Goal: Find specific fact: Find contact information

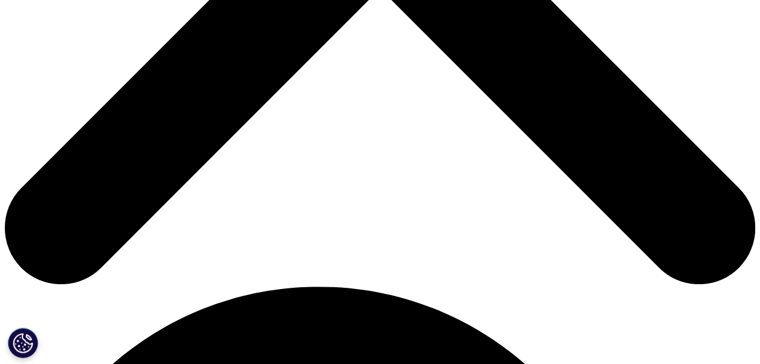
scroll to position [423, 0]
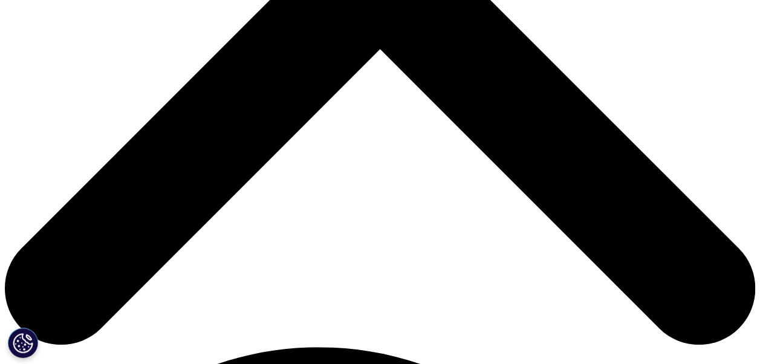
drag, startPoint x: 282, startPoint y: 298, endPoint x: 138, endPoint y: 246, distance: 153.1
copy p "IQVIA MedTech helps you successfully navigate these evolving market dynamics. O…"
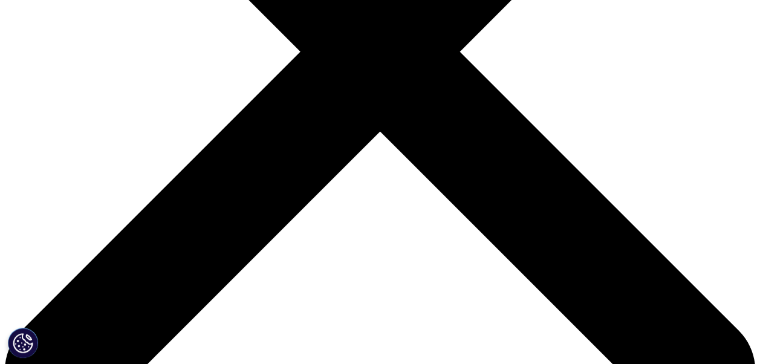
scroll to position [363, 0]
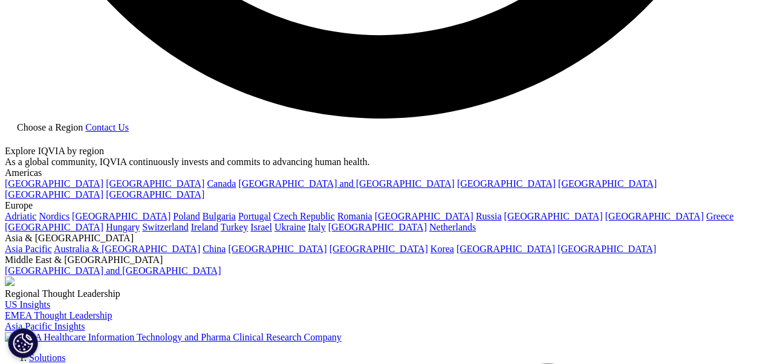
scroll to position [2237, 0]
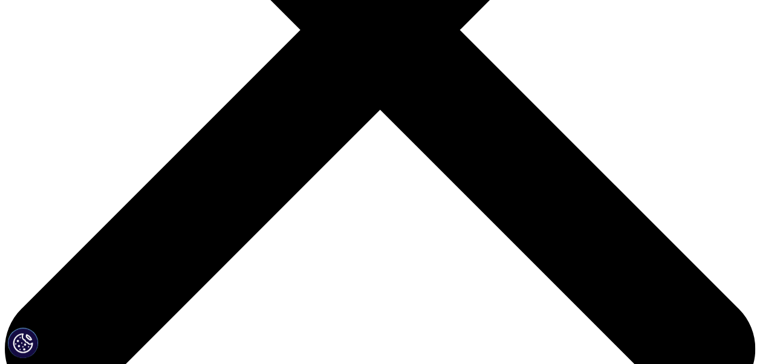
scroll to position [181, 0]
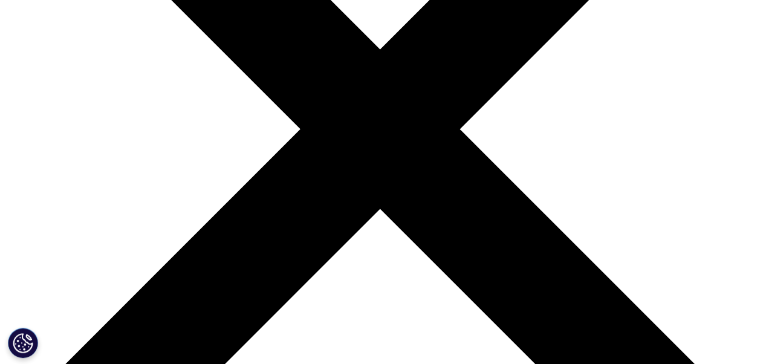
scroll to position [242, 0]
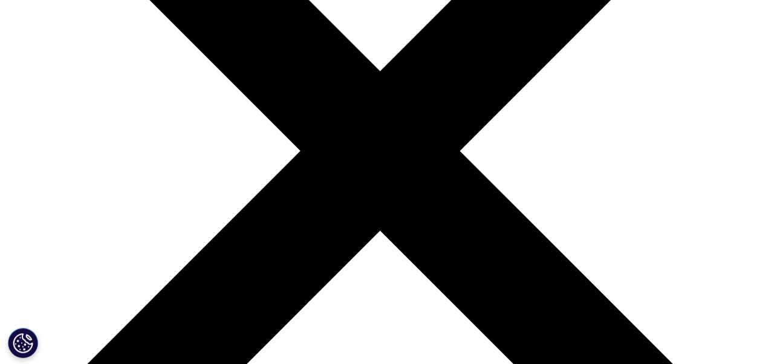
drag, startPoint x: 386, startPoint y: 210, endPoint x: 344, endPoint y: 181, distance: 51.3
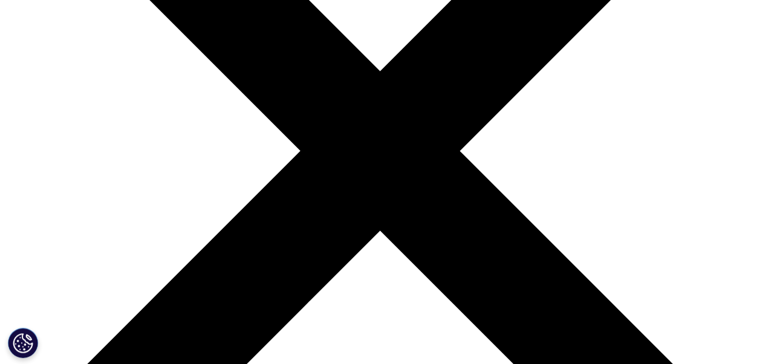
copy div "Ari Bousbib Chairman and Chief Executive Officer"
